Goal: Information Seeking & Learning: Check status

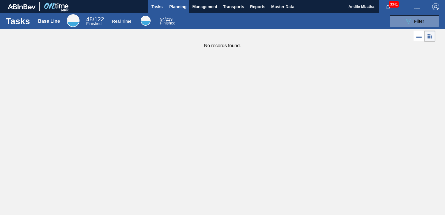
click at [178, 6] on span "Planning" at bounding box center [177, 6] width 17 height 7
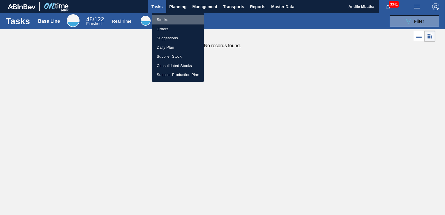
click at [173, 20] on li "Stocks" at bounding box center [178, 19] width 52 height 9
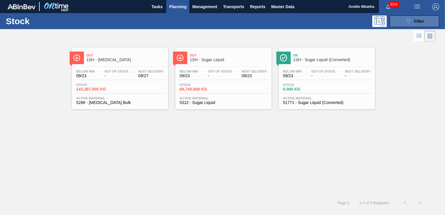
click at [407, 20] on icon at bounding box center [408, 21] width 4 height 5
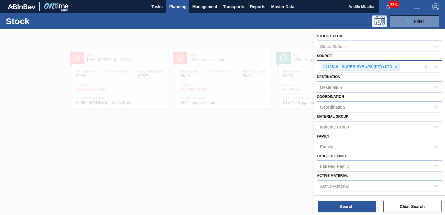
click at [395, 67] on icon at bounding box center [396, 66] width 2 height 2
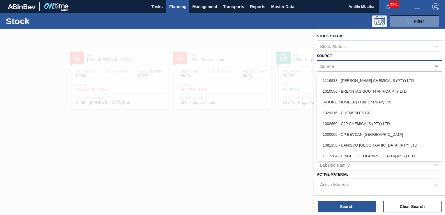
click at [357, 65] on div "Source" at bounding box center [374, 66] width 114 height 8
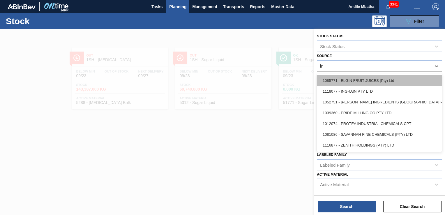
type input "ing"
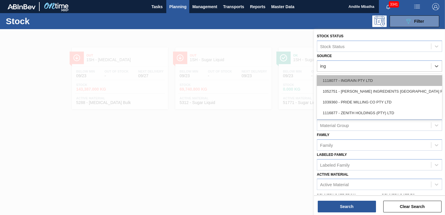
click at [359, 84] on div "1118077 - INGRAIN PTY LTD" at bounding box center [379, 80] width 125 height 11
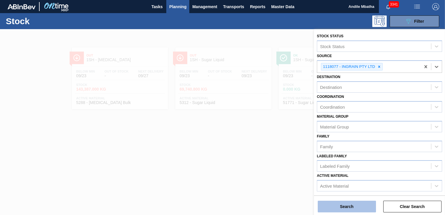
click at [343, 205] on button "Search" at bounding box center [346, 206] width 58 height 12
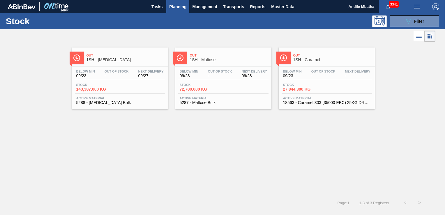
click at [196, 78] on div "Below Min 09/23 Out Of Stock - Next Delivery 09/28" at bounding box center [223, 75] width 90 height 10
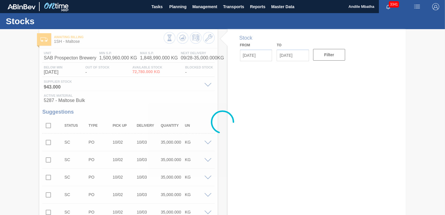
type input "[DATE]"
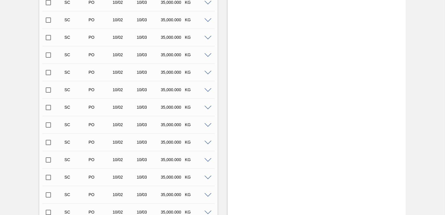
scroll to position [262, 0]
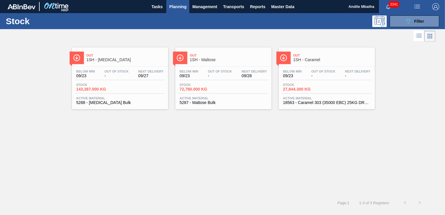
click at [214, 75] on span "-" at bounding box center [220, 76] width 24 height 4
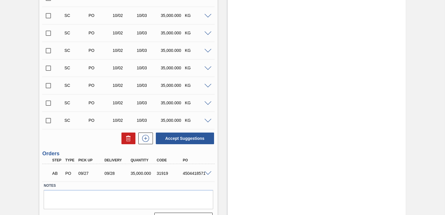
scroll to position [874, 0]
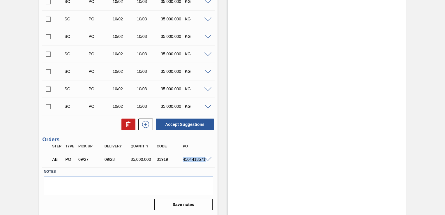
drag, startPoint x: 182, startPoint y: 158, endPoint x: 206, endPoint y: 159, distance: 23.9
click at [206, 159] on div "AB PO 09/27 09/28 35,000.000 31919 4504418571" at bounding box center [128, 158] width 172 height 15
copy div "4504418571"
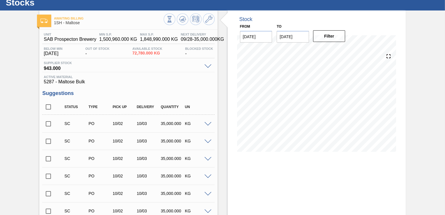
scroll to position [0, 0]
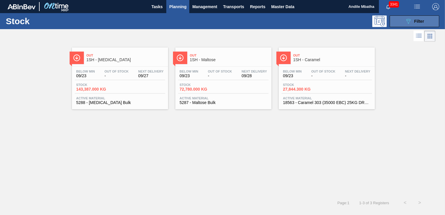
click at [423, 21] on span "Filter" at bounding box center [419, 21] width 10 height 5
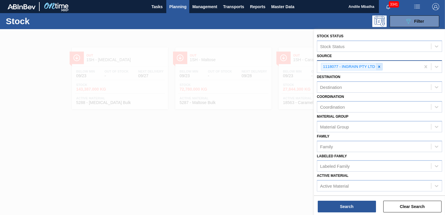
click at [378, 66] on icon at bounding box center [379, 66] width 2 height 2
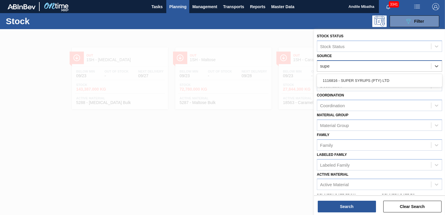
type input "super"
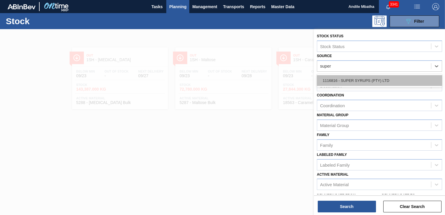
click at [368, 81] on div "1116816 - SUPER SYRUPS (PTY) LTD" at bounding box center [379, 80] width 125 height 11
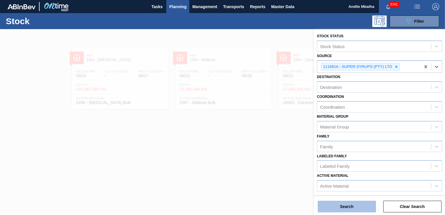
click at [340, 204] on button "Search" at bounding box center [346, 206] width 58 height 12
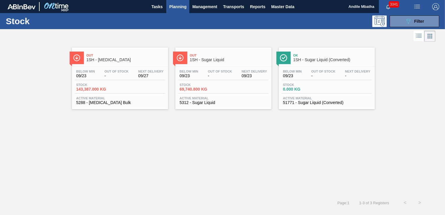
click at [212, 92] on div "Stock 69,740.800 KG" at bounding box center [223, 88] width 90 height 10
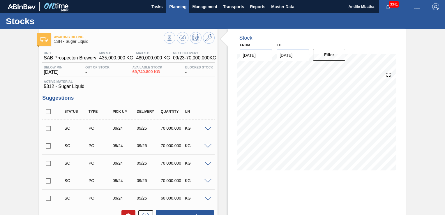
click at [175, 7] on span "Planning" at bounding box center [177, 6] width 17 height 7
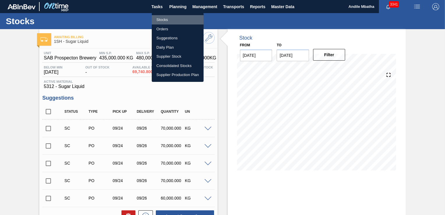
drag, startPoint x: 161, startPoint y: 20, endPoint x: 314, endPoint y: 35, distance: 153.4
click at [162, 20] on li "Stocks" at bounding box center [178, 19] width 52 height 9
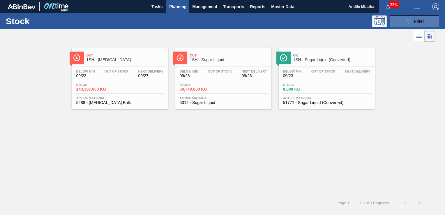
click at [398, 24] on button "089F7B8B-B2A5-4AFE-B5C0-19BA573D28AC Filter" at bounding box center [413, 21] width 49 height 12
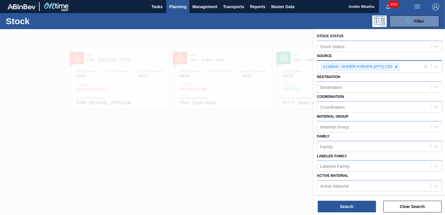
drag, startPoint x: 395, startPoint y: 66, endPoint x: 379, endPoint y: 67, distance: 16.1
click at [395, 66] on icon at bounding box center [396, 67] width 4 height 4
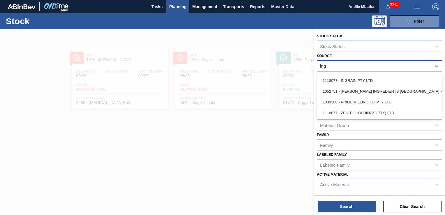
type input "ingr"
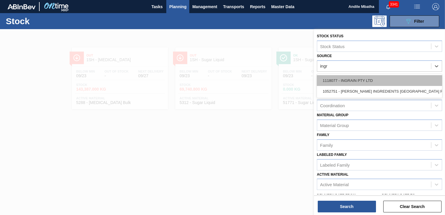
click at [359, 80] on div "1118077 - INGRAIN PTY LTD" at bounding box center [379, 80] width 125 height 11
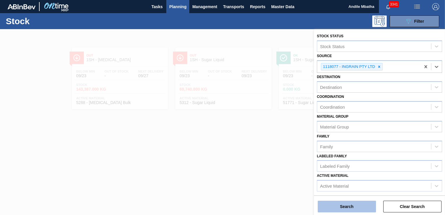
click at [356, 208] on button "Search" at bounding box center [346, 206] width 58 height 12
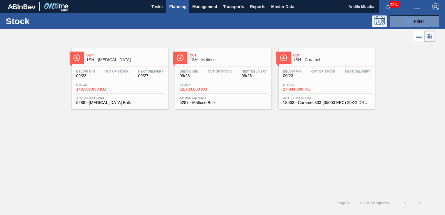
click at [194, 74] on span "09/23" at bounding box center [189, 76] width 19 height 4
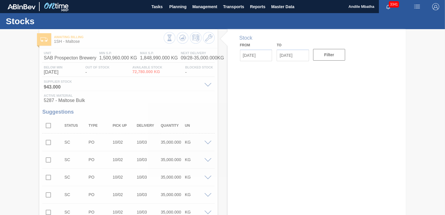
type input "[DATE]"
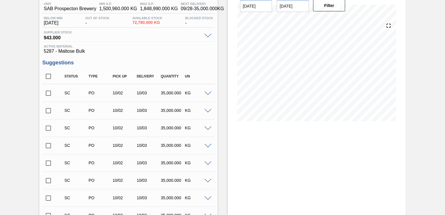
scroll to position [116, 0]
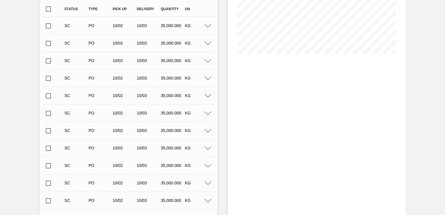
click at [208, 199] on span at bounding box center [207, 201] width 7 height 4
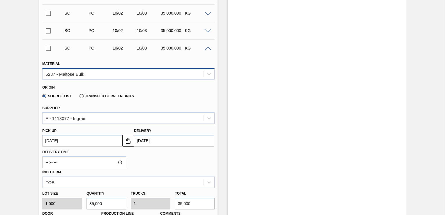
scroll to position [233, 0]
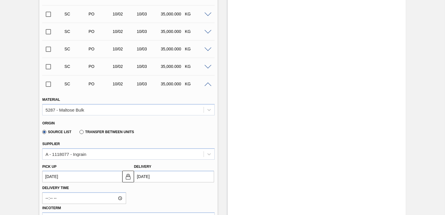
click at [205, 84] on span at bounding box center [207, 84] width 7 height 4
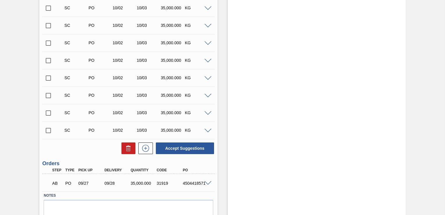
scroll to position [874, 0]
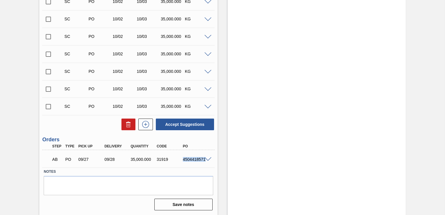
drag, startPoint x: 182, startPoint y: 159, endPoint x: 207, endPoint y: 159, distance: 25.9
click at [207, 159] on div "AB PO 09/27 09/28 35,000.000 31919 4504418571" at bounding box center [128, 158] width 172 height 15
copy div "4504418571"
